Goal: Task Accomplishment & Management: Use online tool/utility

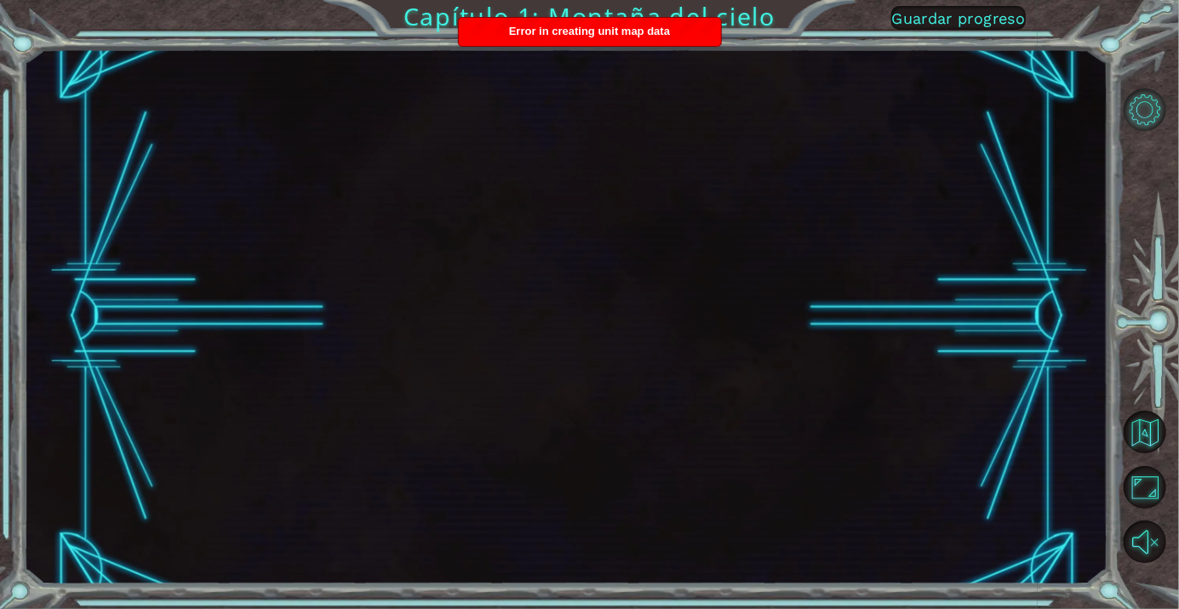
click at [1146, 128] on button "Opciones de nivel" at bounding box center [1144, 110] width 43 height 43
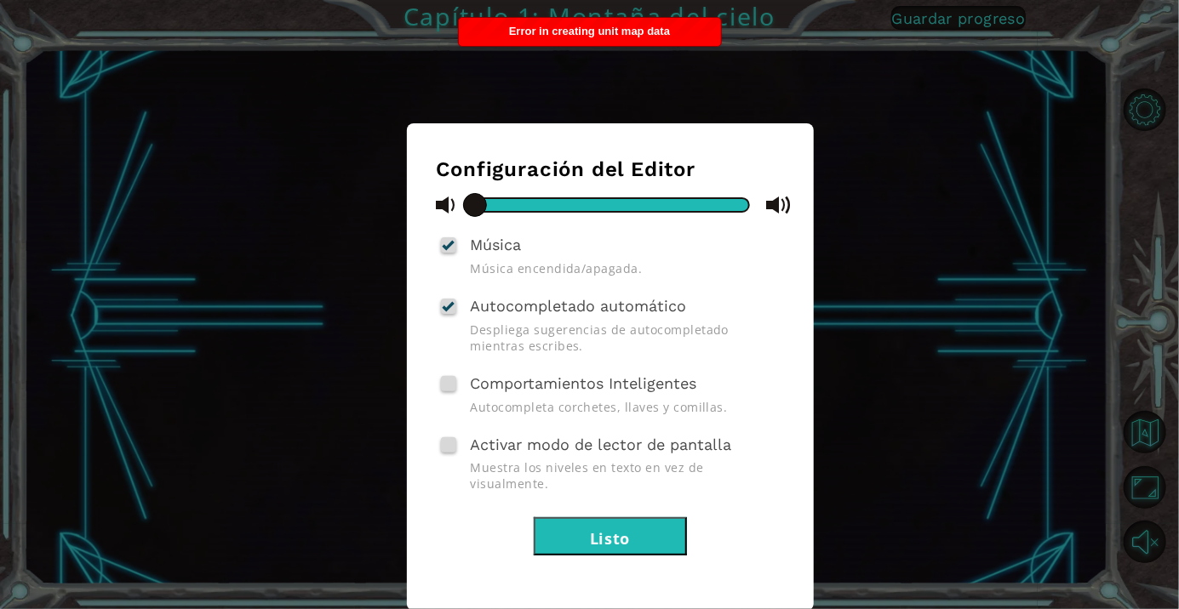
click at [909, 85] on div "Configuración del Editor Música Música encendida/apagada. Autocompletado automá…" at bounding box center [589, 304] width 1179 height 609
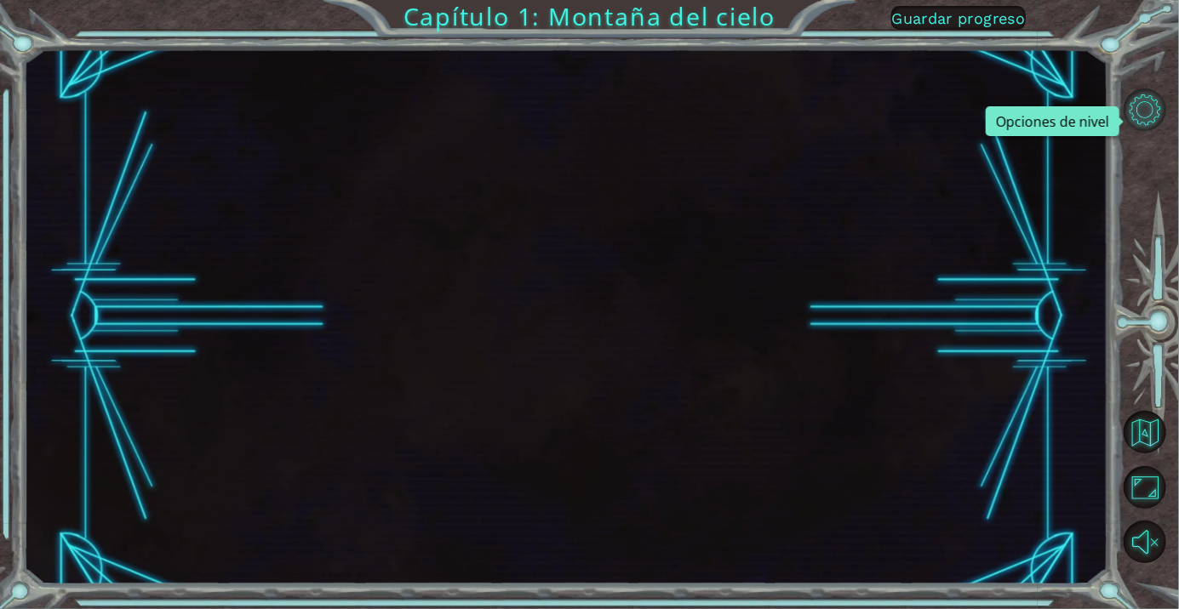
click at [1140, 129] on button "Opciones de nivel" at bounding box center [1144, 110] width 43 height 43
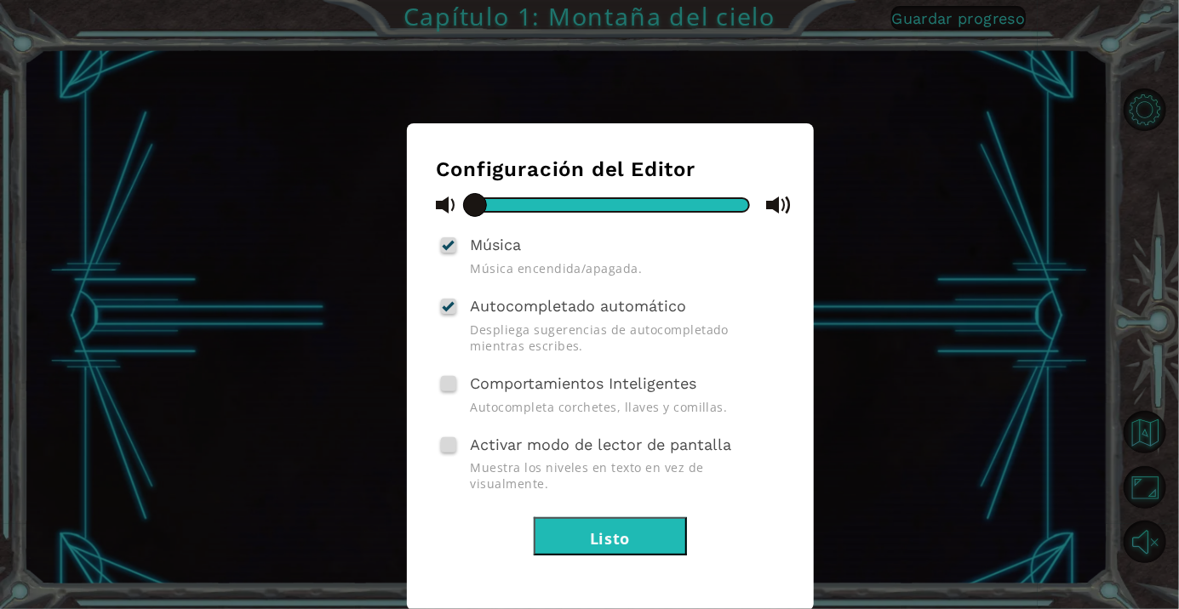
click at [986, 285] on div "Configuración del Editor Música Música encendida/apagada. Autocompletado automá…" at bounding box center [589, 304] width 1179 height 609
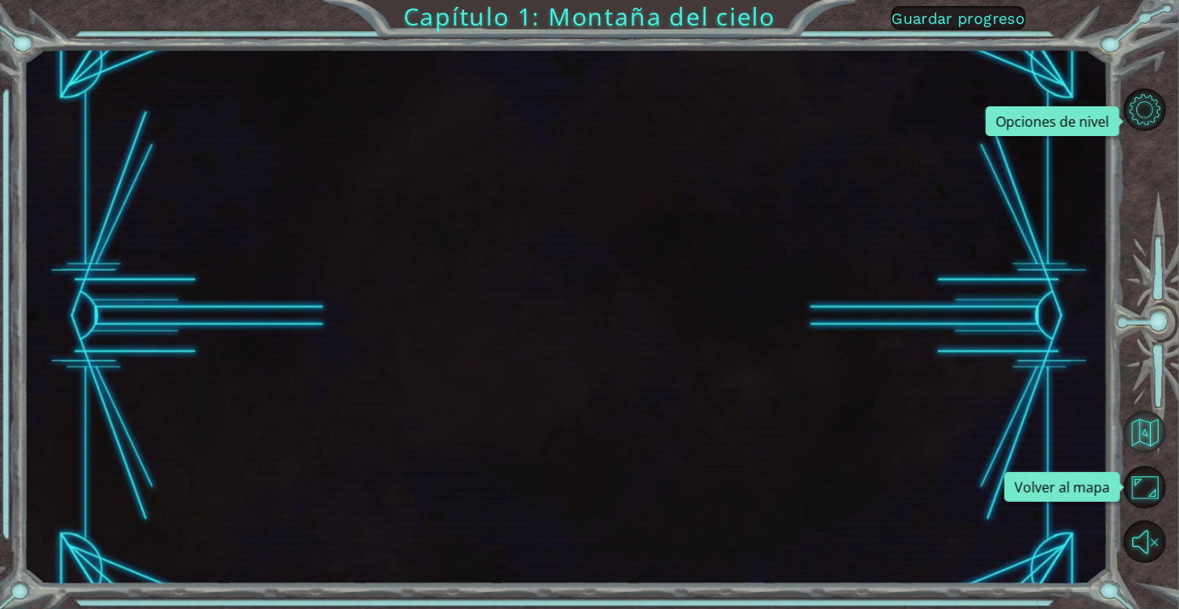
click at [1145, 454] on button "Volver al mapa" at bounding box center [1144, 432] width 43 height 43
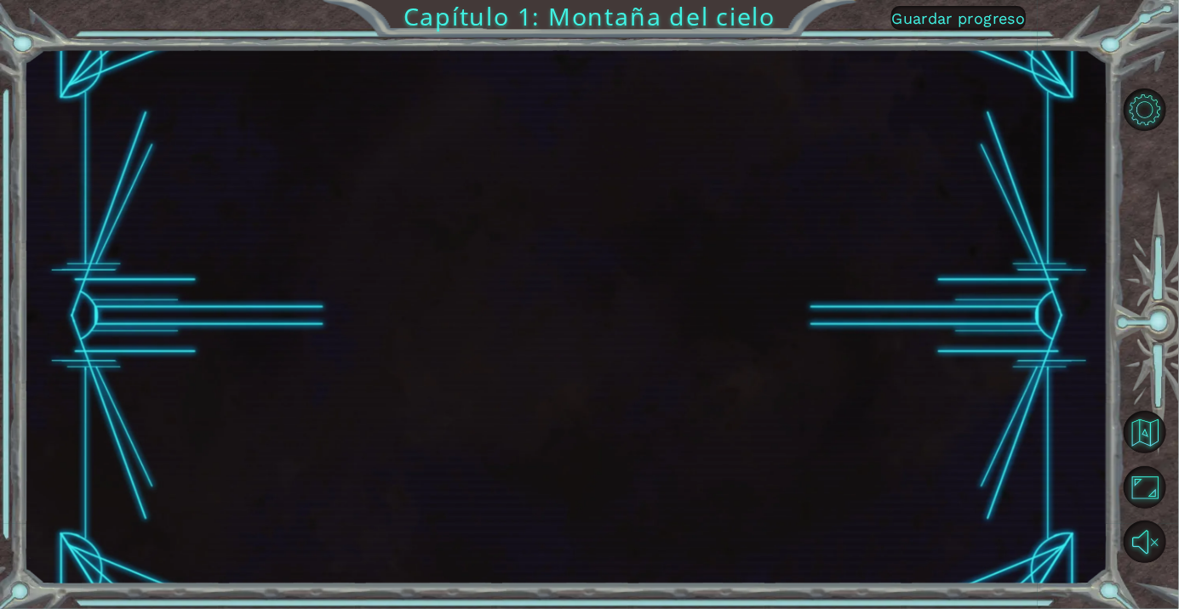
scroll to position [68, 0]
